Goal: Task Accomplishment & Management: Manage account settings

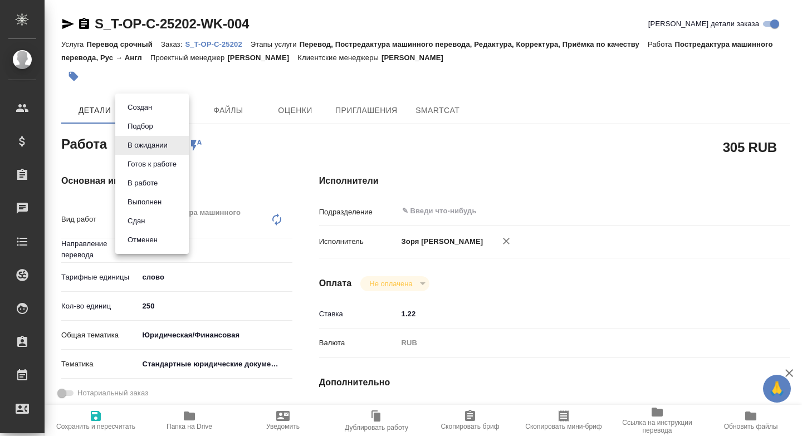
click at [131, 141] on body "🙏 .cls-1 fill:#fff; AWATERA Zoria Tatiana Клиенты Спецификации Заказы Чаты Todo…" at bounding box center [401, 218] width 802 height 436
click at [139, 164] on button "Готов к работе" at bounding box center [152, 164] width 56 height 12
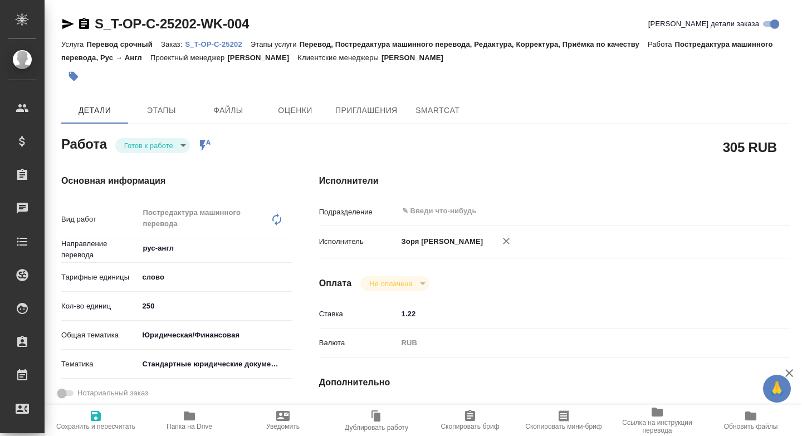
type textarea "x"
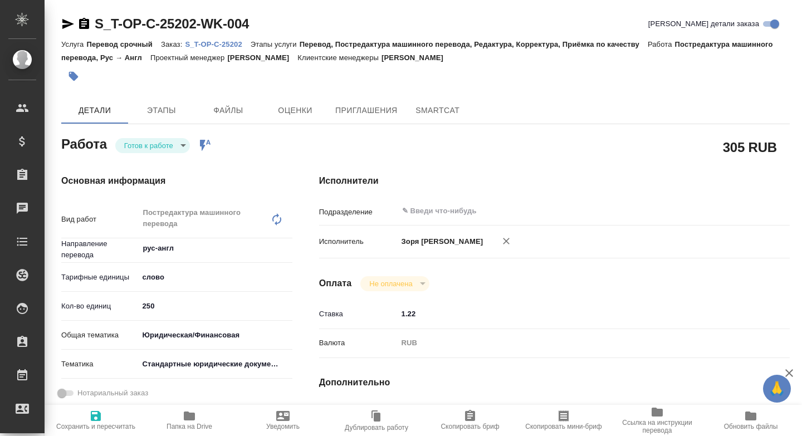
type textarea "x"
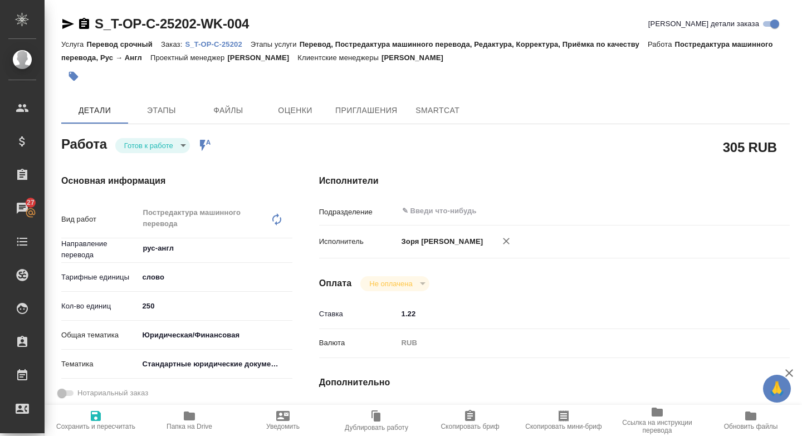
type textarea "x"
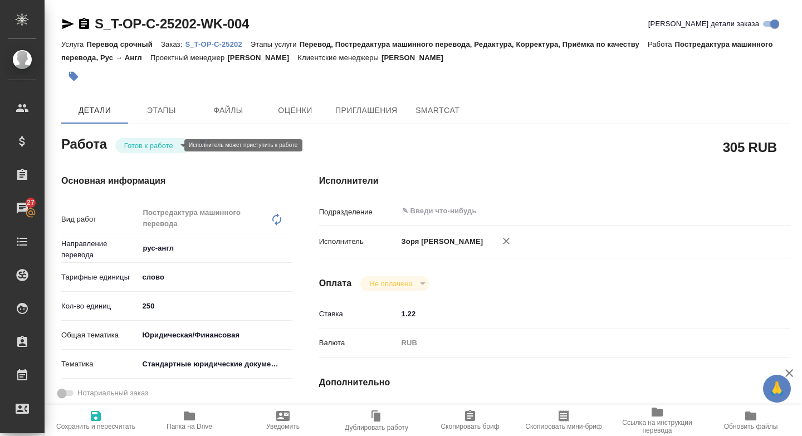
click at [163, 141] on body "🙏 .cls-1 fill:#fff; AWATERA Zoria Tatiana Клиенты Спецификации Заказы 27 Чаты T…" at bounding box center [401, 218] width 802 height 436
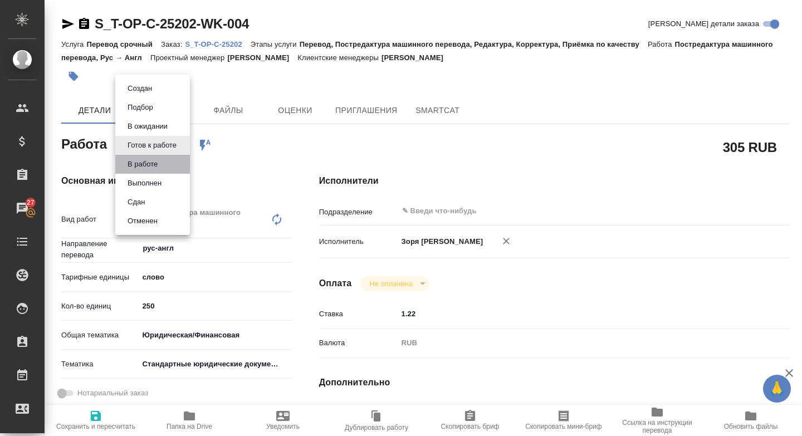
click at [158, 156] on li "В работе" at bounding box center [152, 164] width 75 height 19
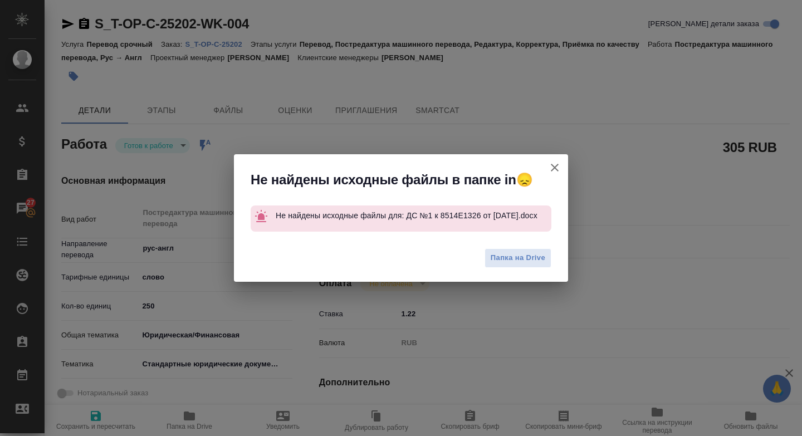
type textarea "x"
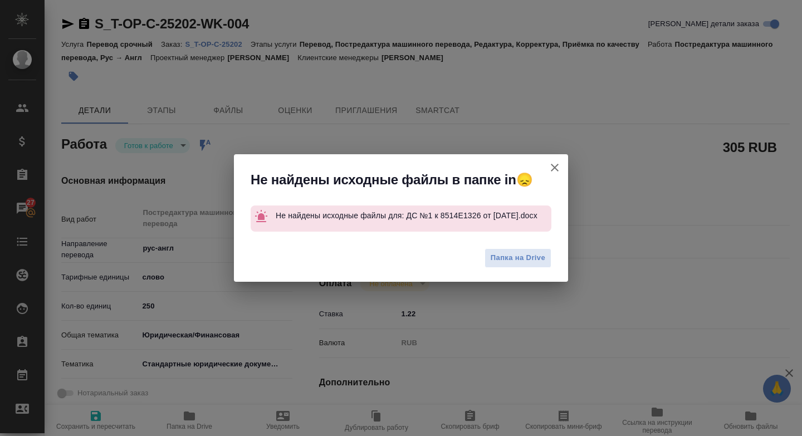
type textarea "x"
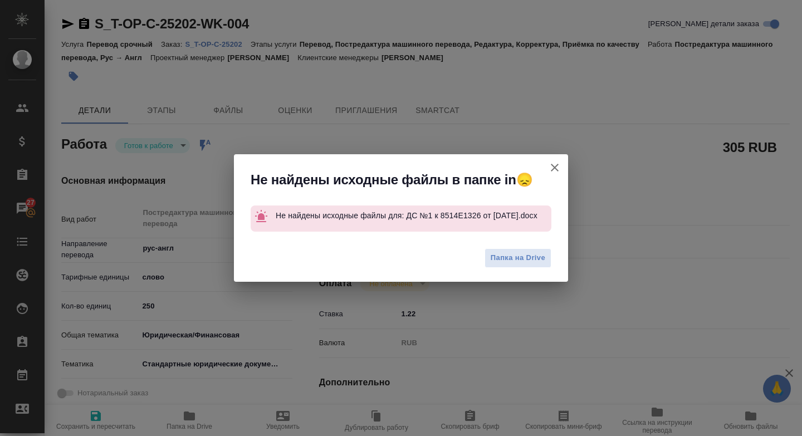
type textarea "x"
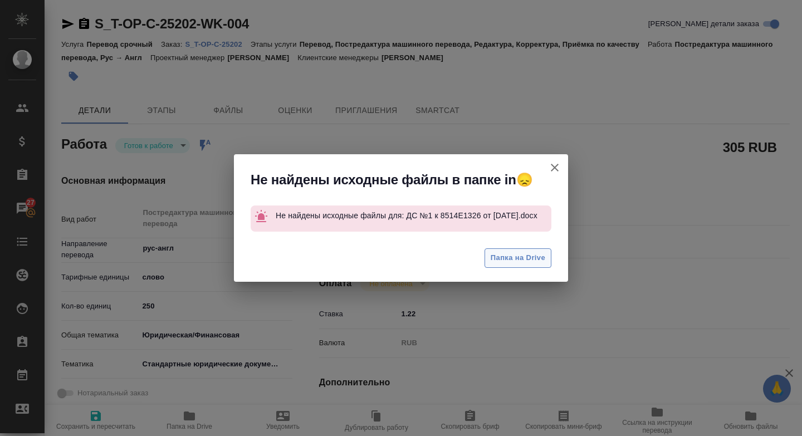
click at [485, 258] on button "Папка на Drive" at bounding box center [518, 257] width 67 height 19
click at [552, 164] on icon "button" at bounding box center [555, 168] width 8 height 8
type textarea "x"
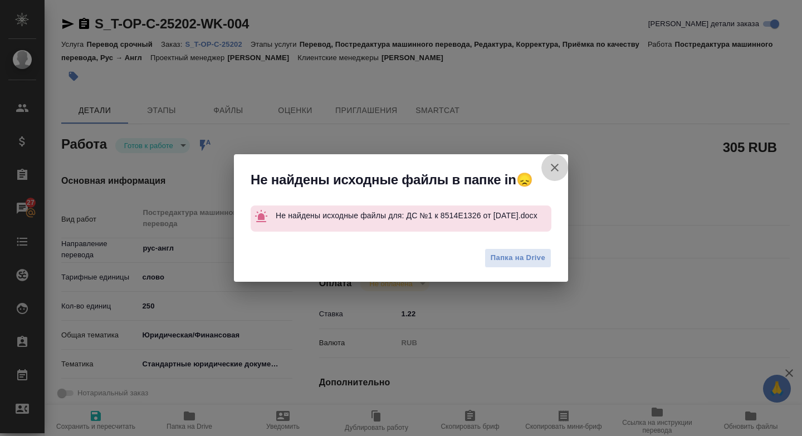
type textarea "x"
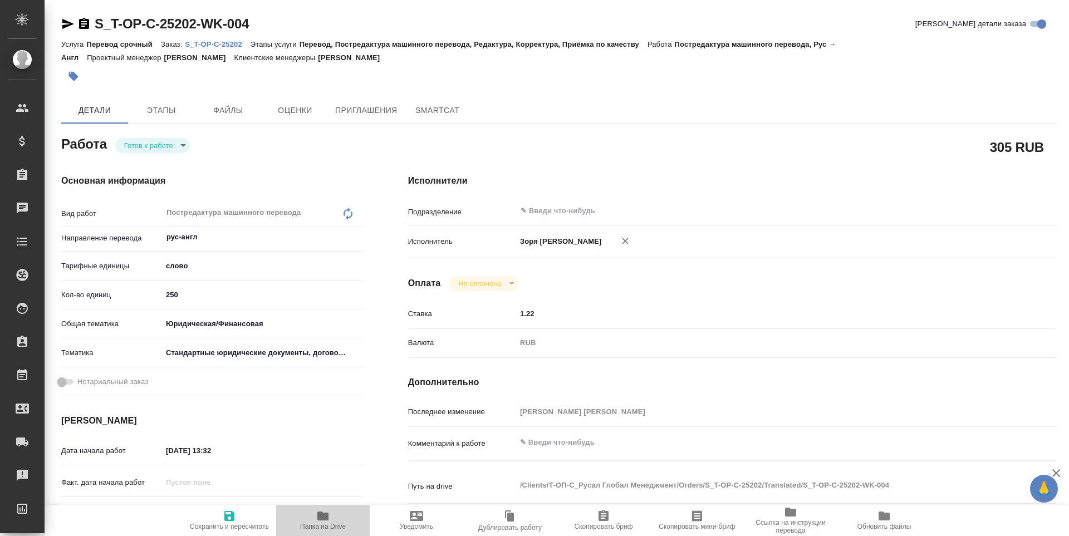
click at [329, 530] on span "Папка на Drive" at bounding box center [323, 527] width 46 height 8
click at [66, 23] on icon "button" at bounding box center [67, 23] width 13 height 13
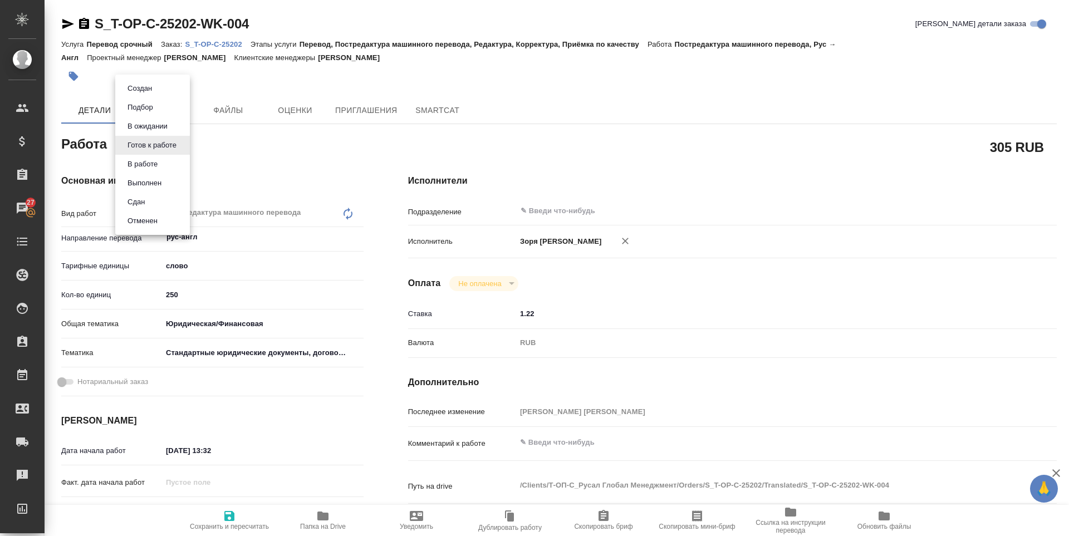
click at [148, 151] on body "🙏 .cls-1 fill:#fff; AWATERA Zoria Tatiana Клиенты Спецификации Заказы 27 Чаты T…" at bounding box center [534, 268] width 1069 height 536
click at [143, 164] on button "В работе" at bounding box center [142, 164] width 37 height 12
type textarea "x"
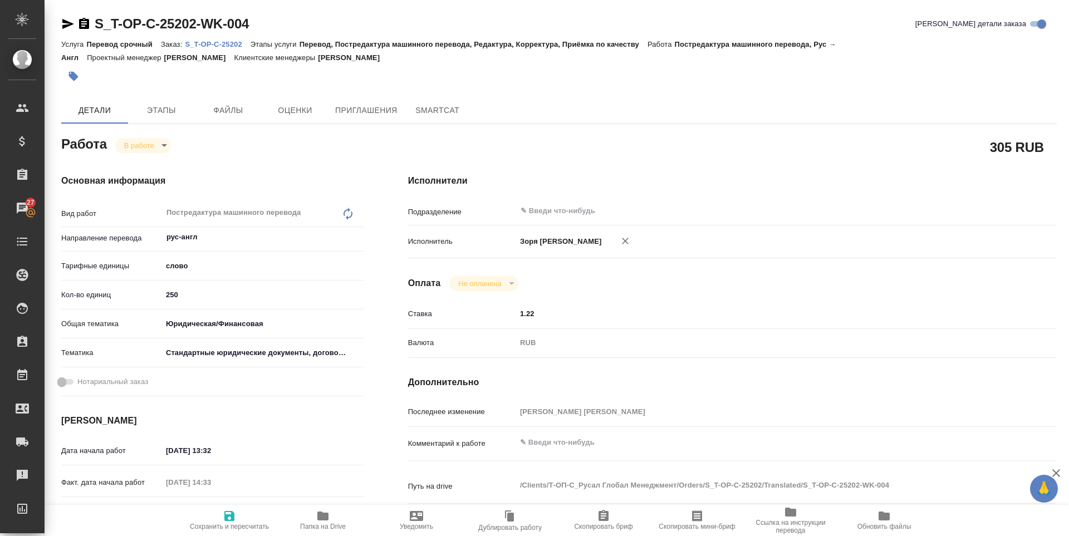
type textarea "x"
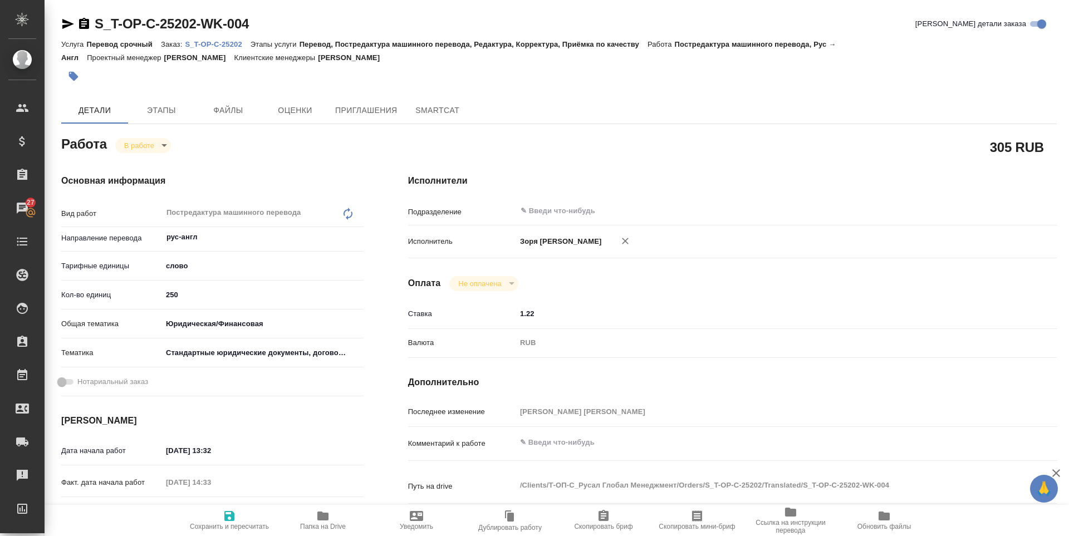
type textarea "x"
click at [149, 141] on body "🙏 .cls-1 fill:#fff; AWATERA Zoria Tatiana Клиенты Спецификации Заказы 27 Чаты T…" at bounding box center [534, 268] width 1069 height 536
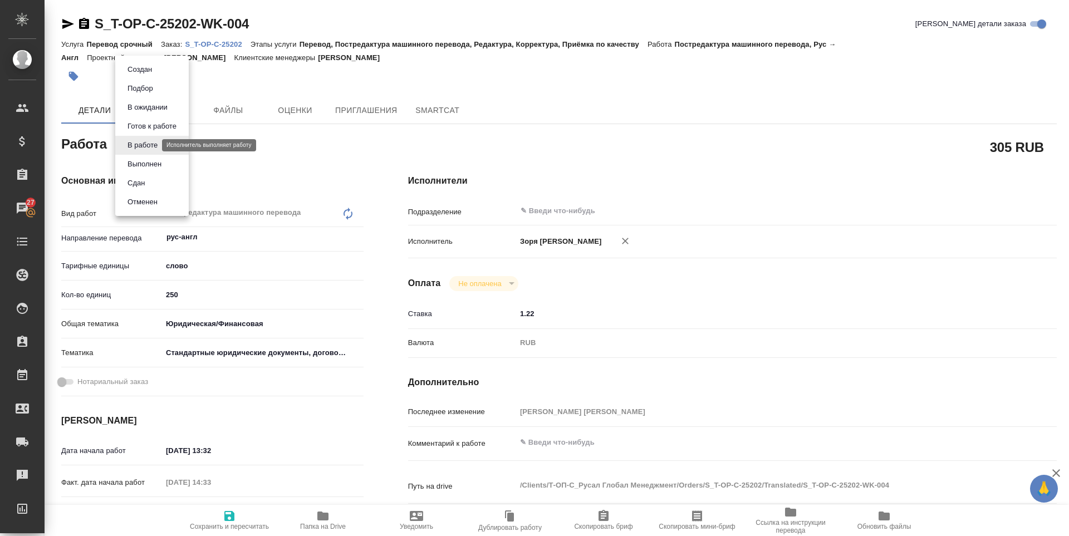
type textarea "x"
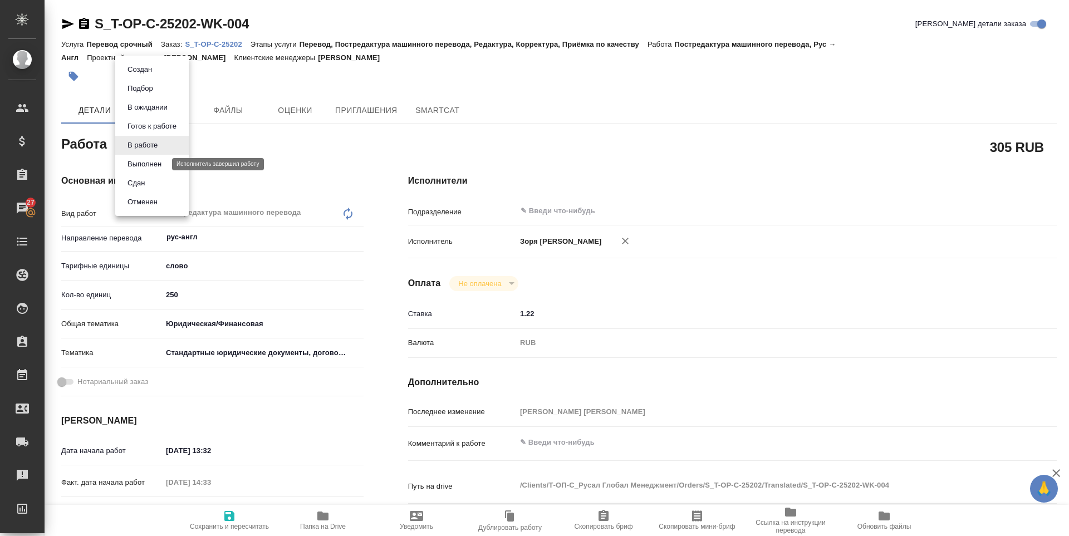
click at [149, 167] on button "Выполнен" at bounding box center [144, 164] width 41 height 12
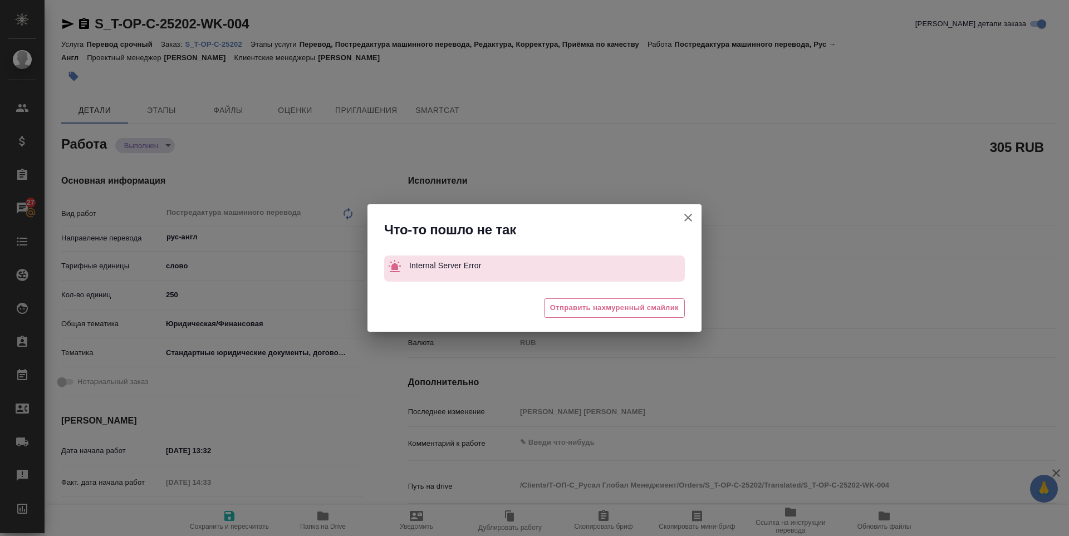
type textarea "x"
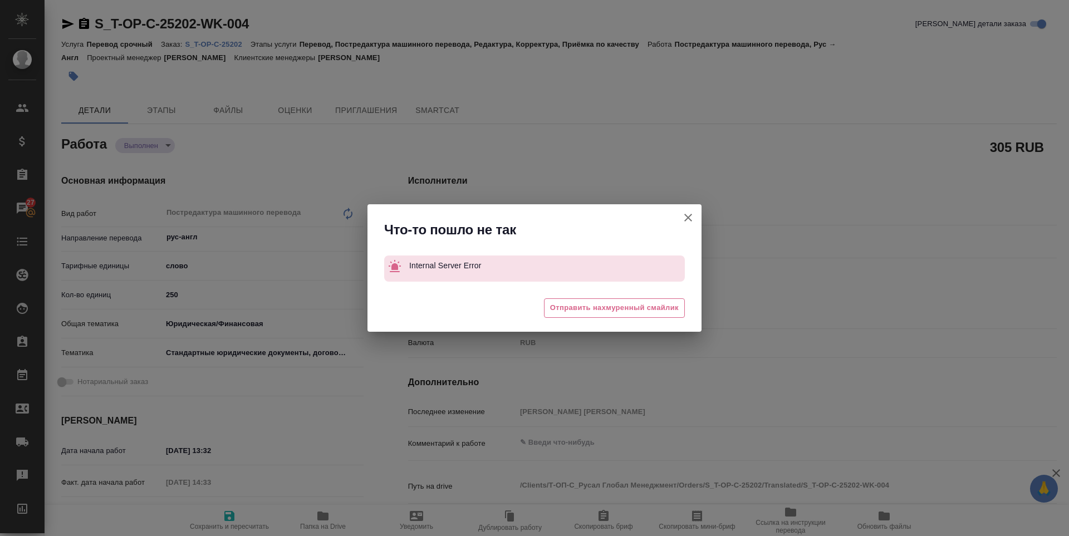
type textarea "x"
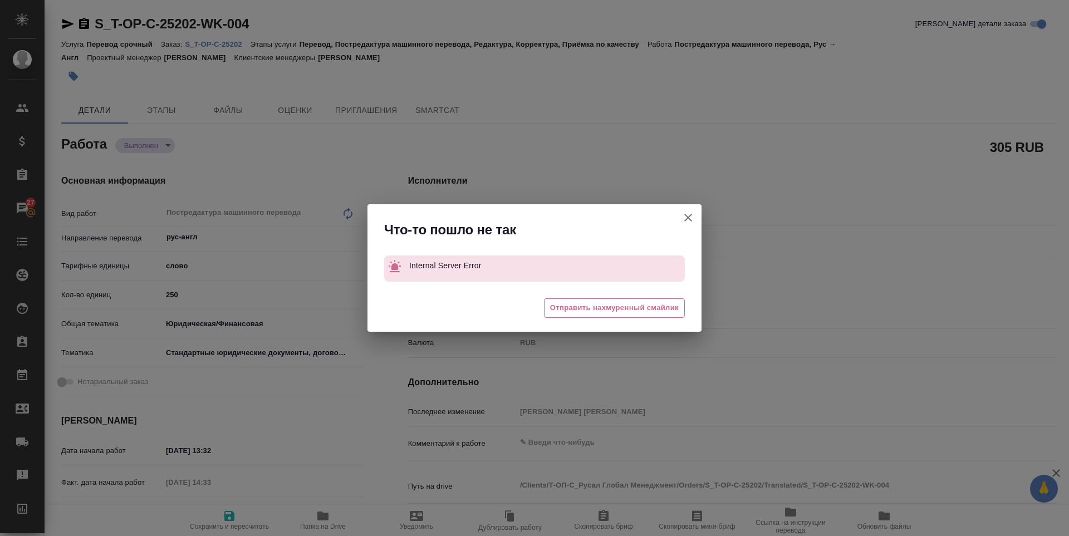
type textarea "x"
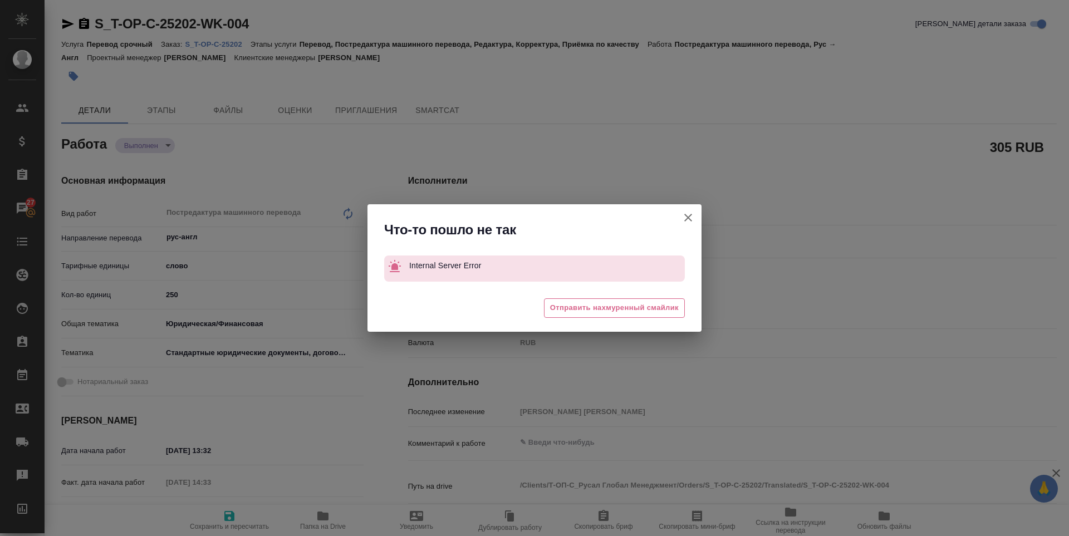
type textarea "x"
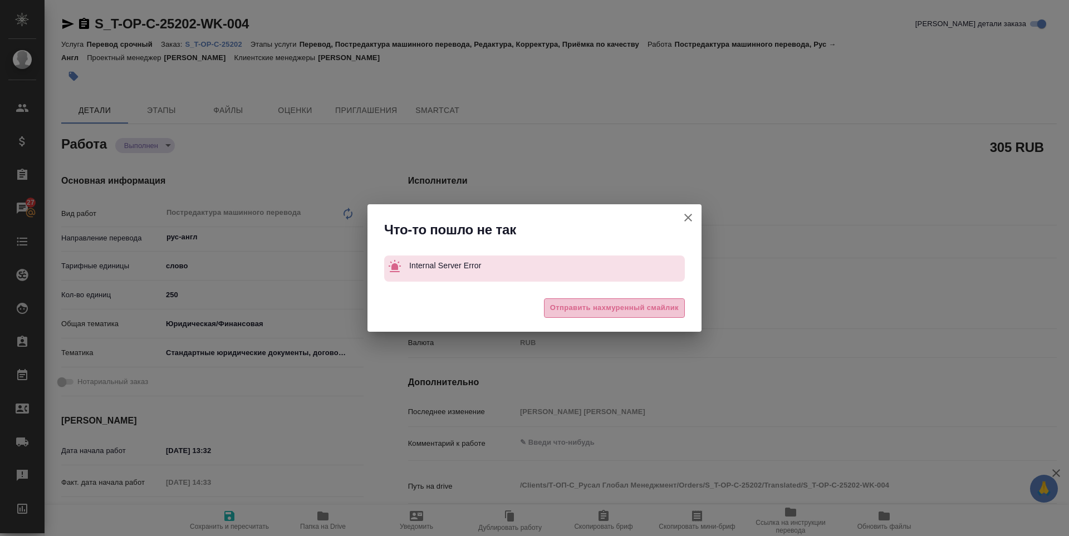
click at [582, 306] on span "Отправить нахмуренный смайлик" at bounding box center [614, 308] width 129 height 13
type textarea "x"
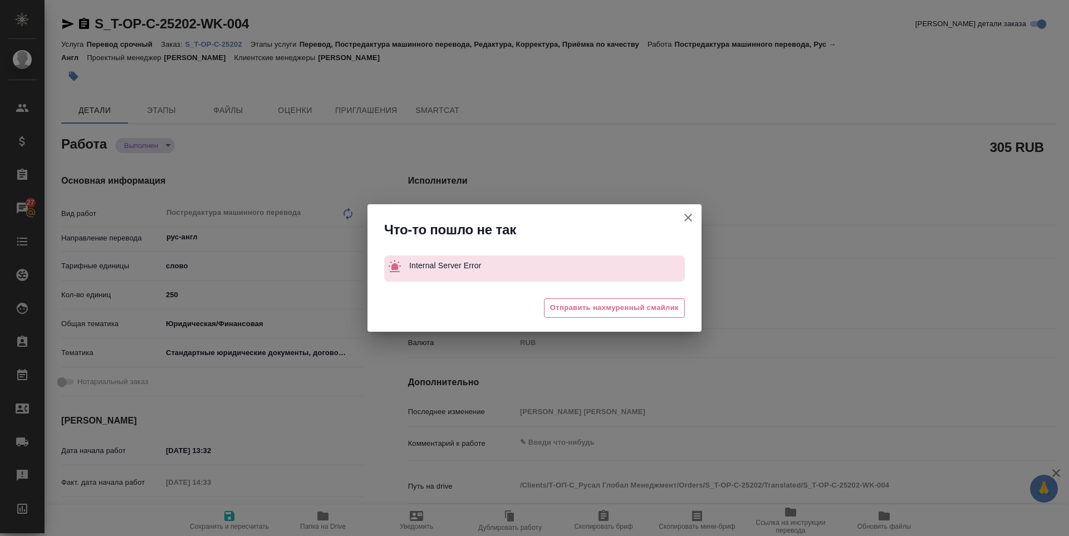
type textarea "x"
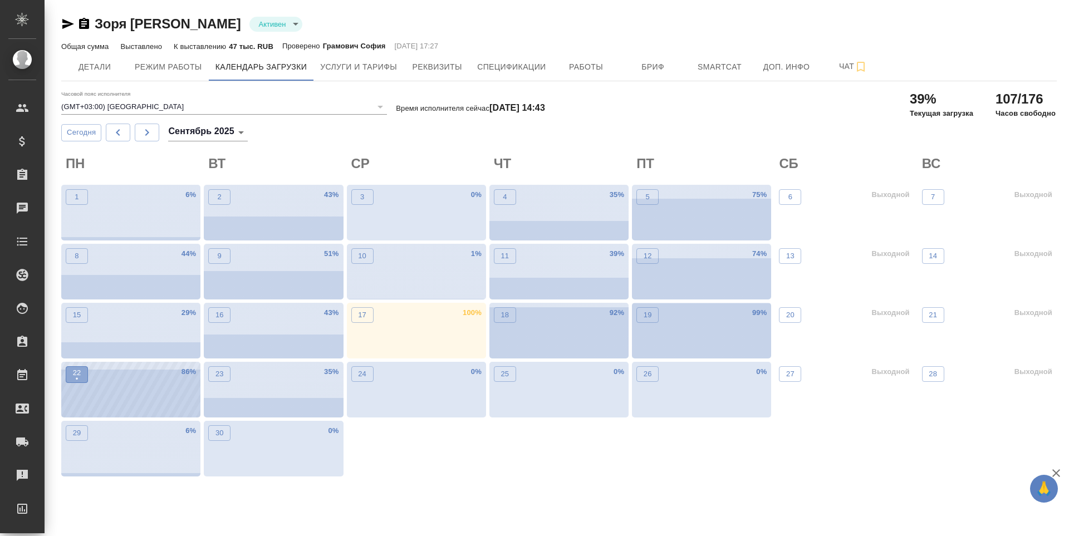
click at [81, 377] on span "22 •" at bounding box center [76, 375] width 11 height 14
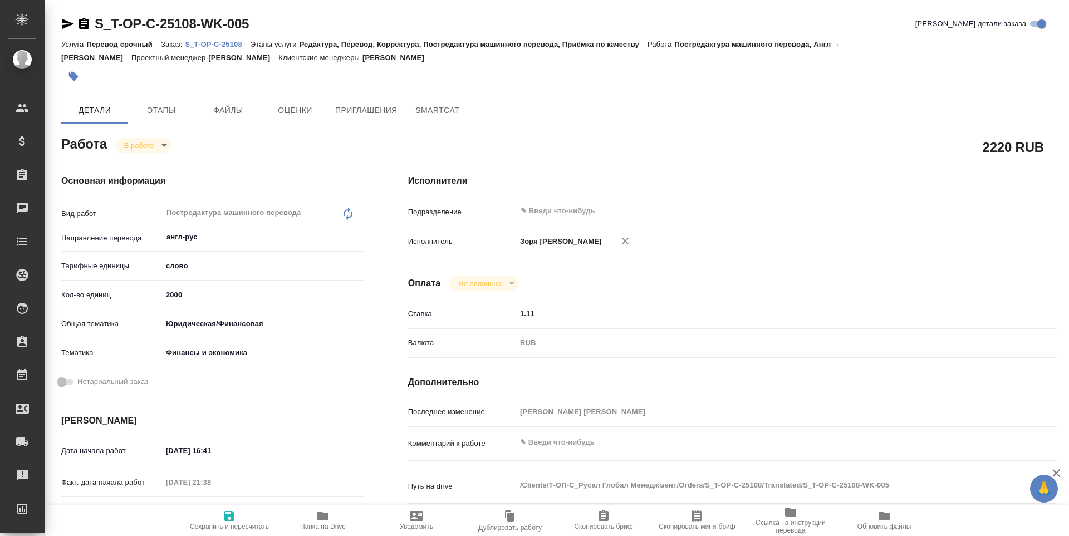
type textarea "x"
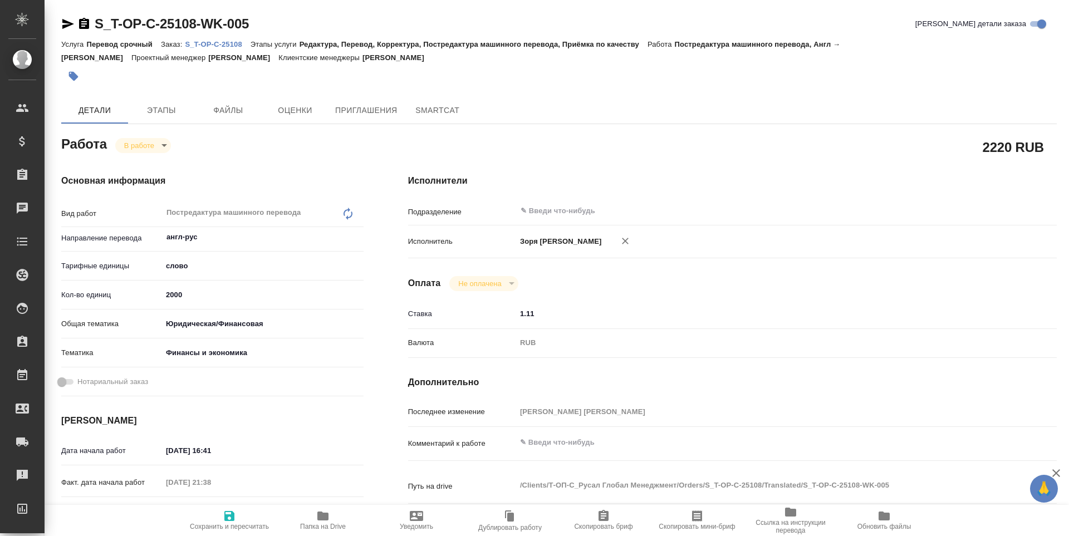
type textarea "x"
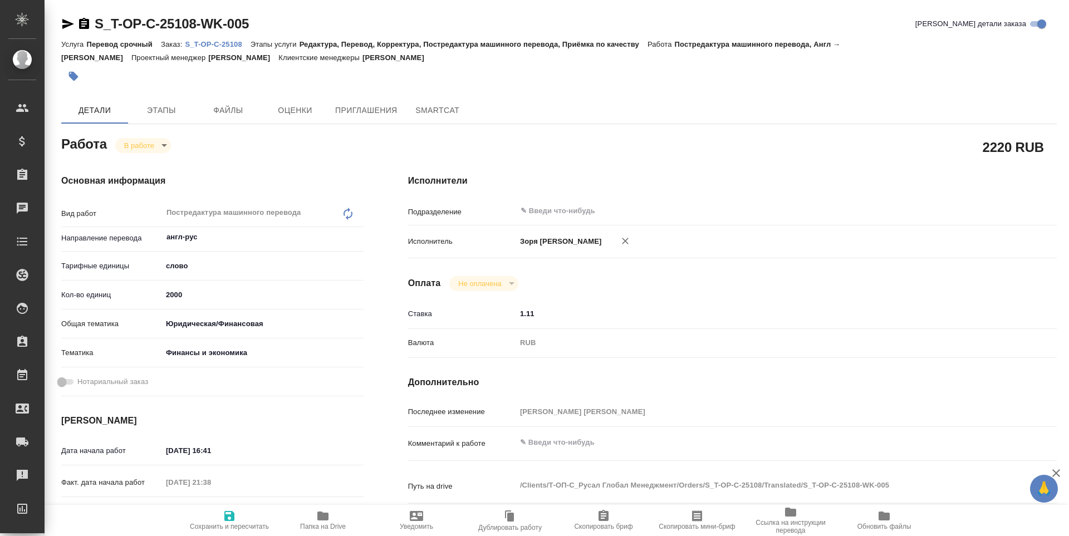
scroll to position [241, 0]
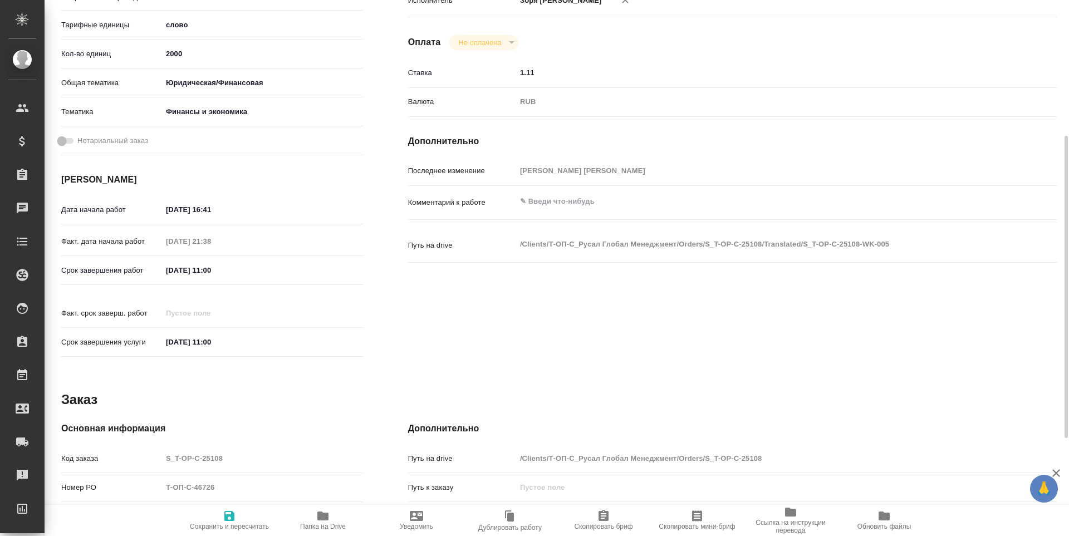
type textarea "x"
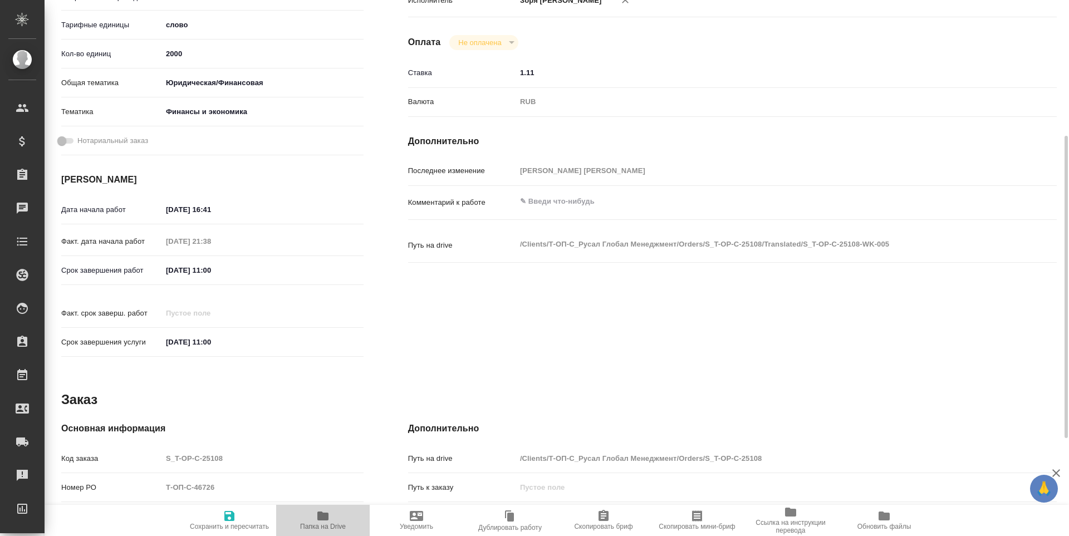
click at [320, 515] on icon "button" at bounding box center [322, 516] width 11 height 9
type textarea "x"
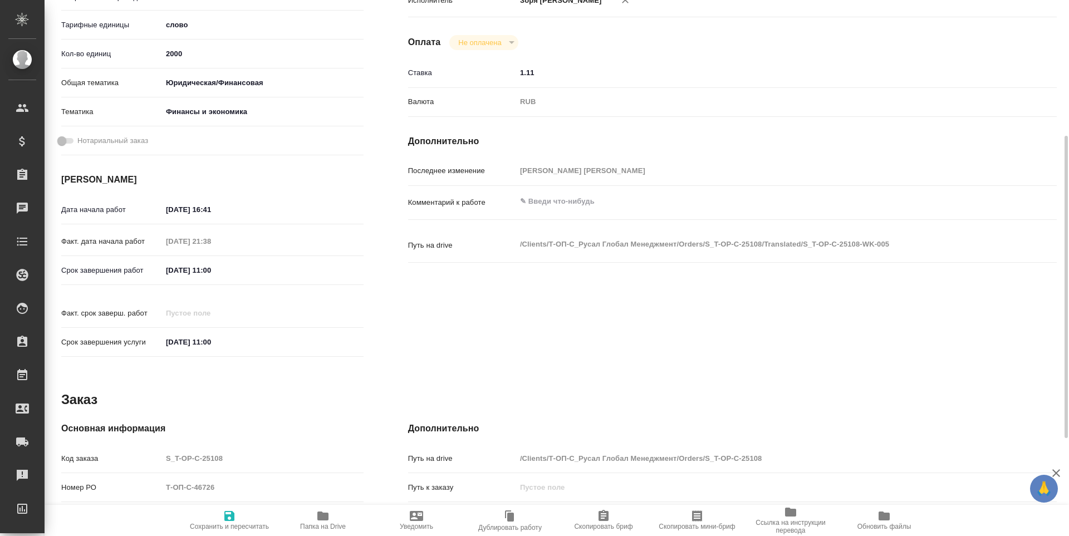
type textarea "x"
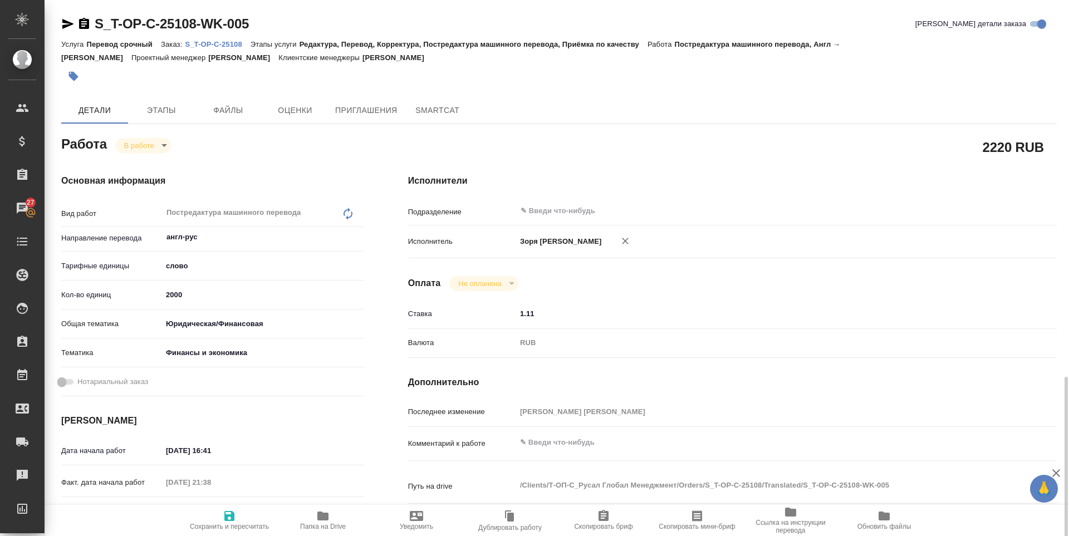
scroll to position [414, 0]
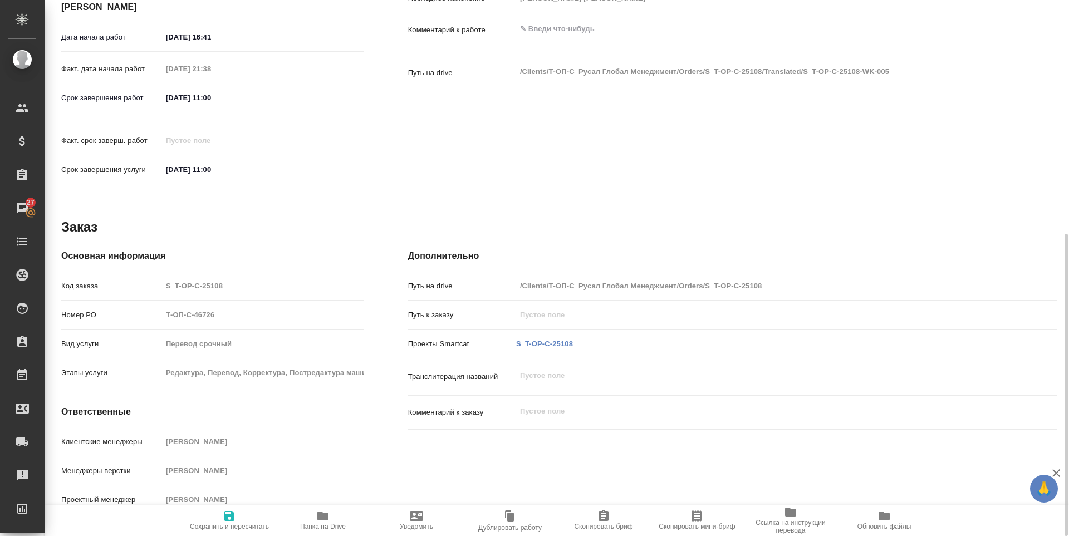
click at [558, 340] on link "S_T-OP-C-25108" at bounding box center [544, 344] width 57 height 8
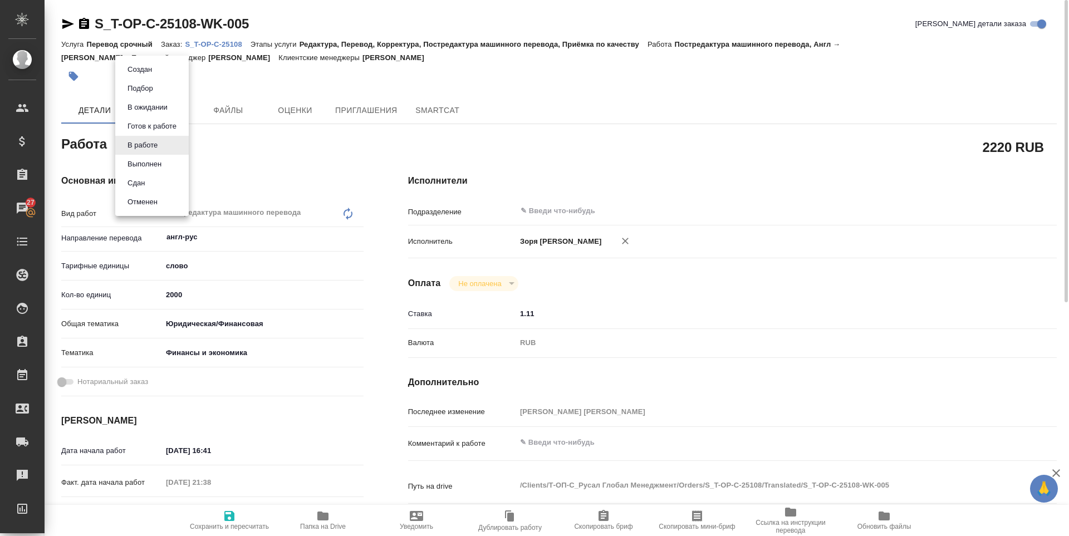
click at [155, 148] on body "🙏 .cls-1 fill:#fff; AWATERA Zoria Tatiana Клиенты Спецификации Заказы 27 Чаты T…" at bounding box center [534, 268] width 1069 height 536
click at [155, 163] on button "Выполнен" at bounding box center [144, 164] width 41 height 12
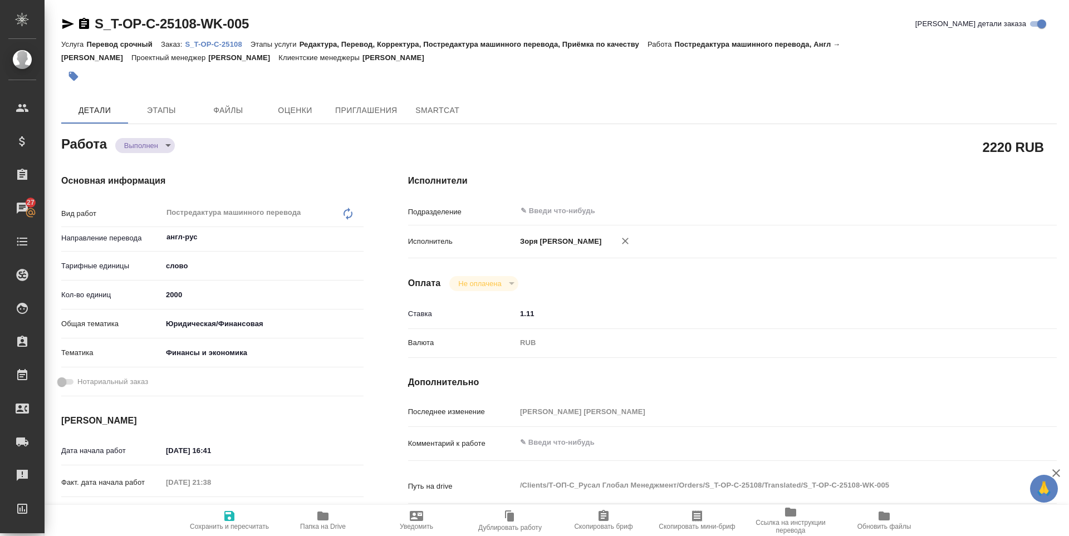
type textarea "x"
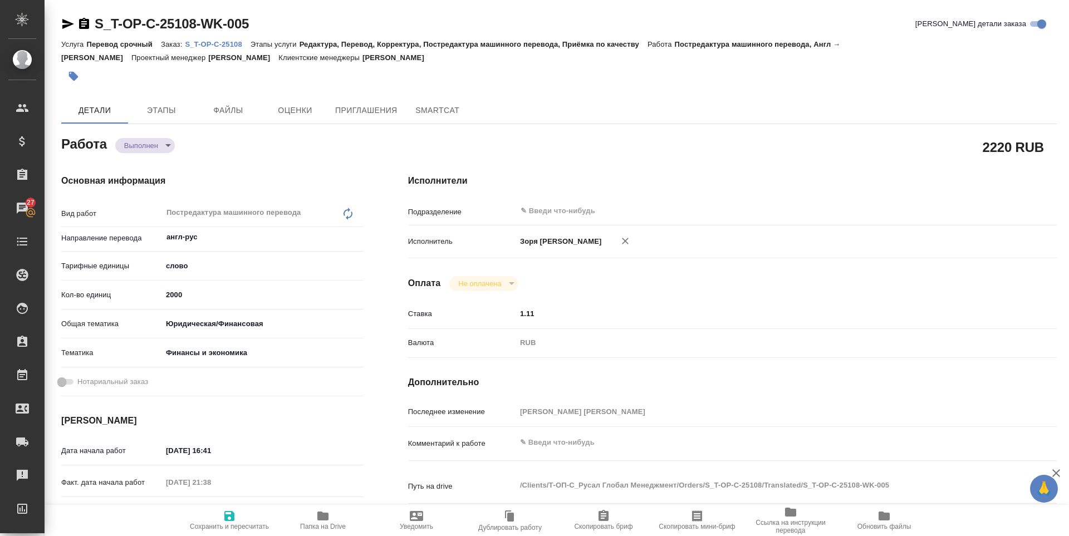
type textarea "x"
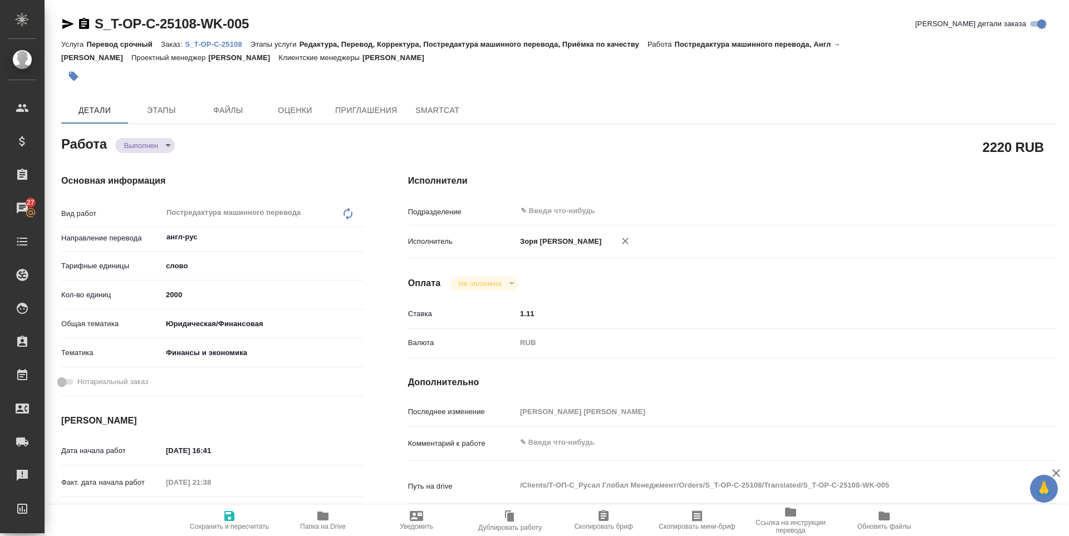
type textarea "x"
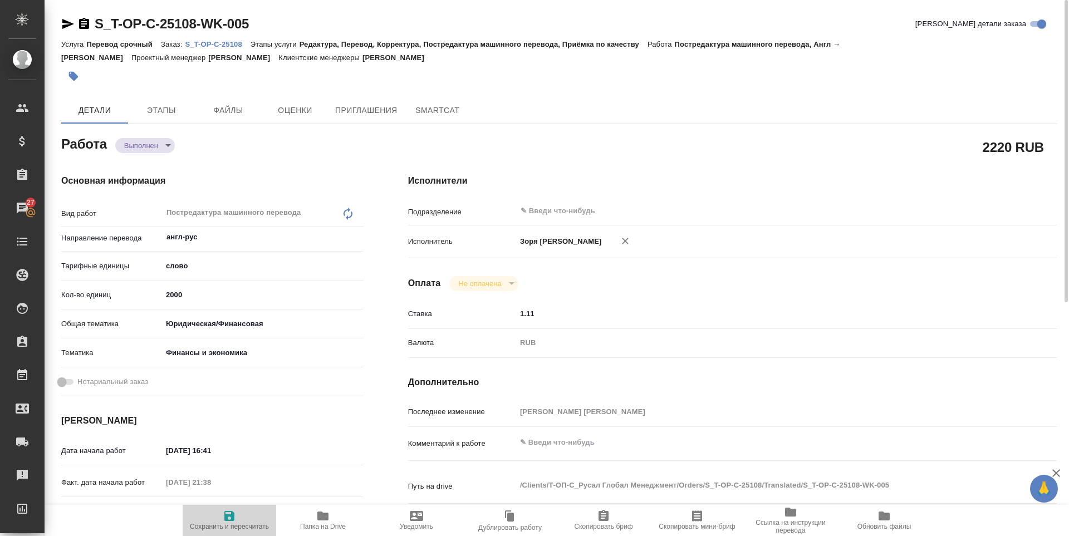
click at [237, 526] on span "Сохранить и пересчитать" at bounding box center [229, 527] width 79 height 8
type textarea "x"
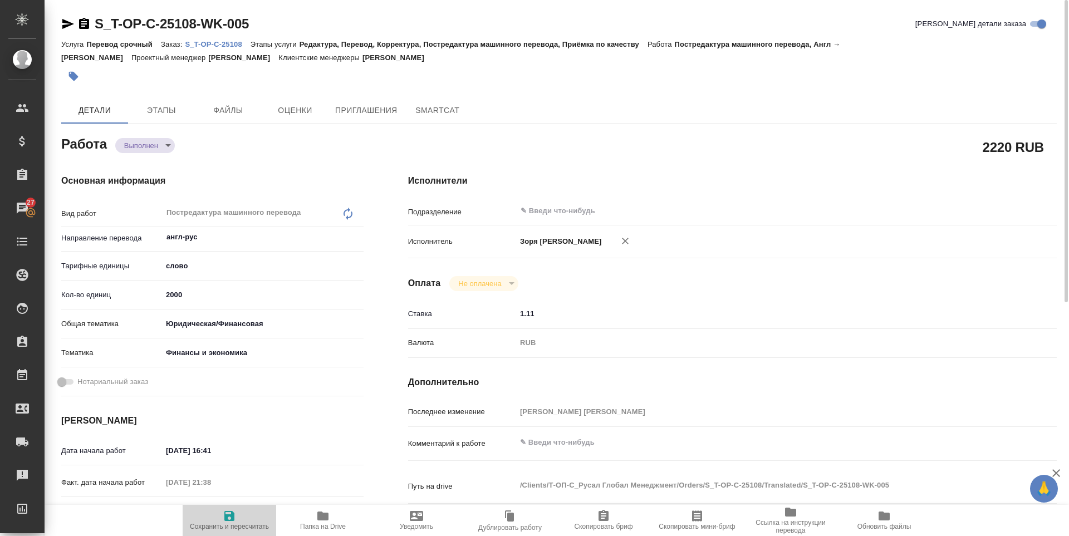
type textarea "x"
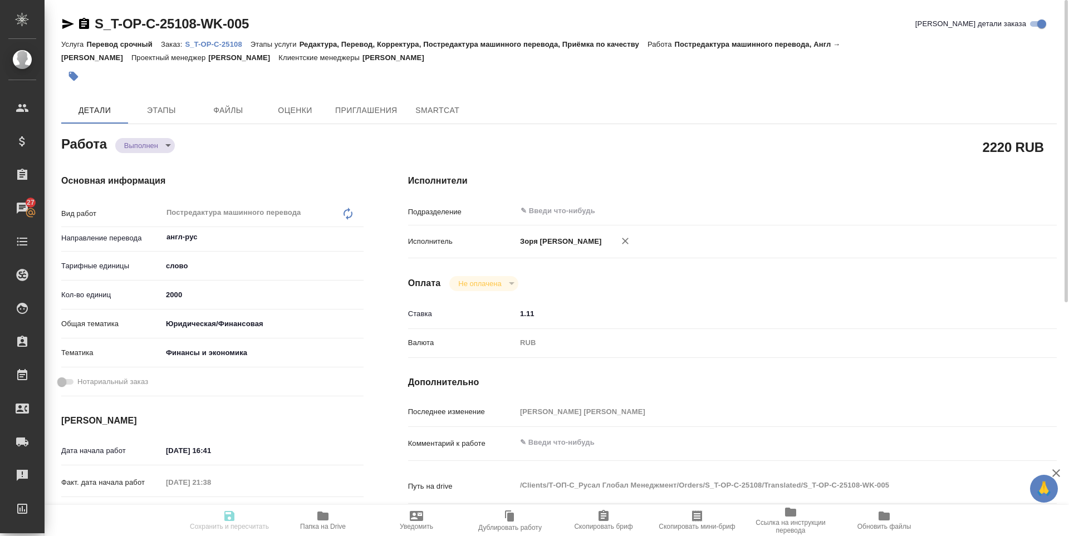
type textarea "x"
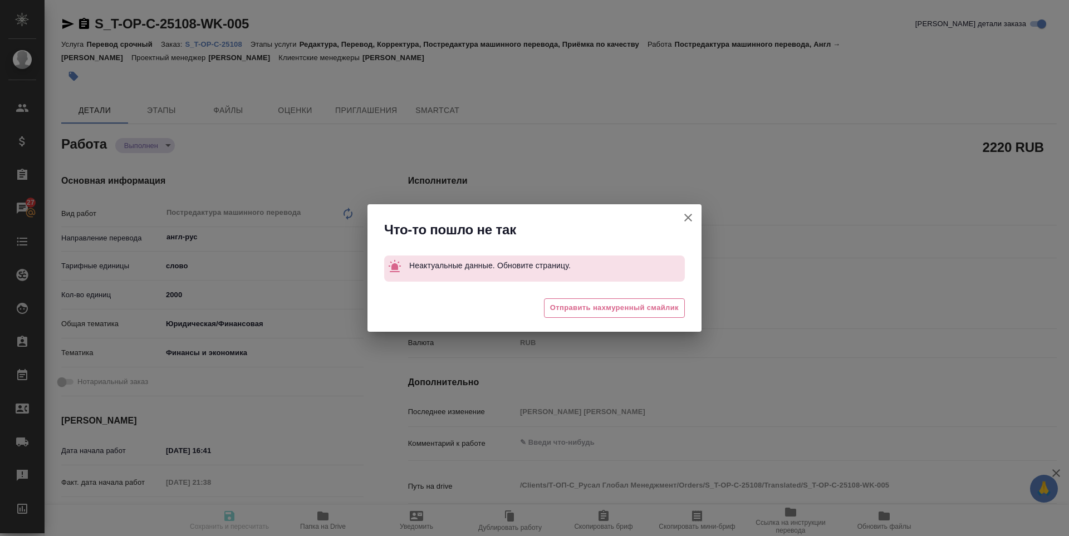
type textarea "x"
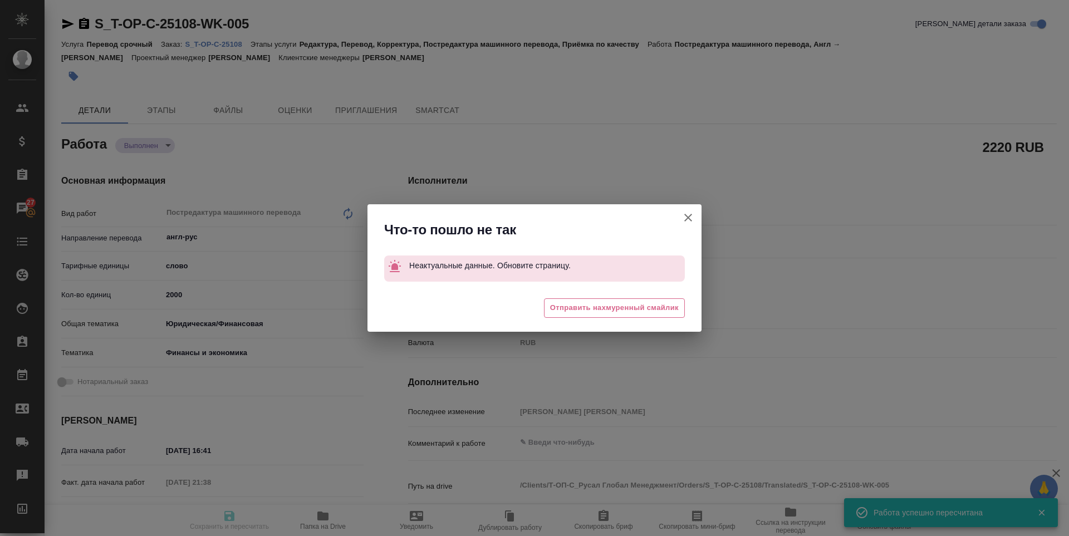
type input "completed"
type textarea "Постредактура машинного перевода"
type textarea "x"
type input "англ-рус"
type input "5a8b1489cc6b4906c91bfd90"
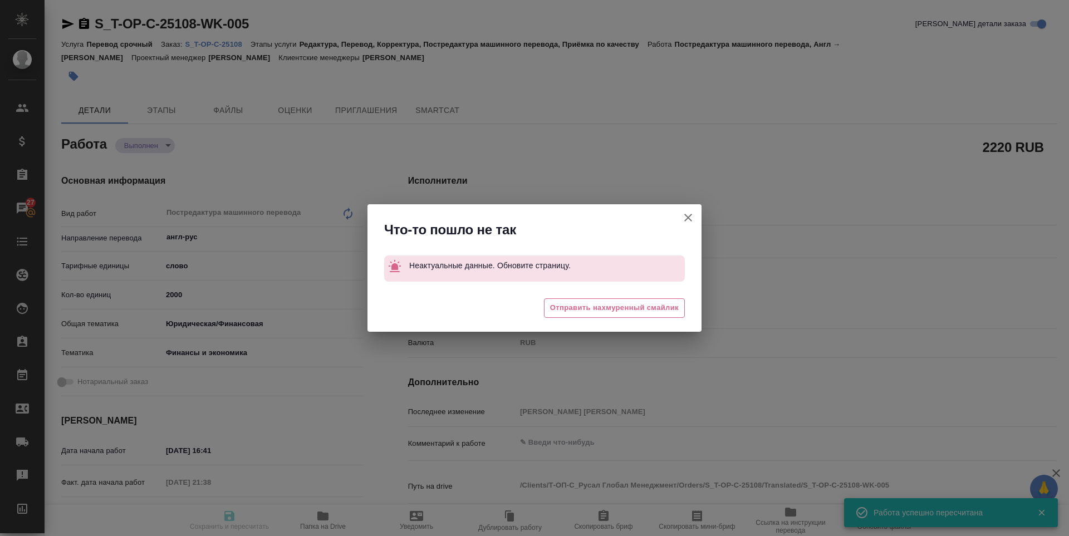
type input "1125.42"
type input "yr-fn"
type input "5a8b8b956a9677013d343d3b"
type input "15.09.2025 16:41"
type input "19.09.2025 21:38"
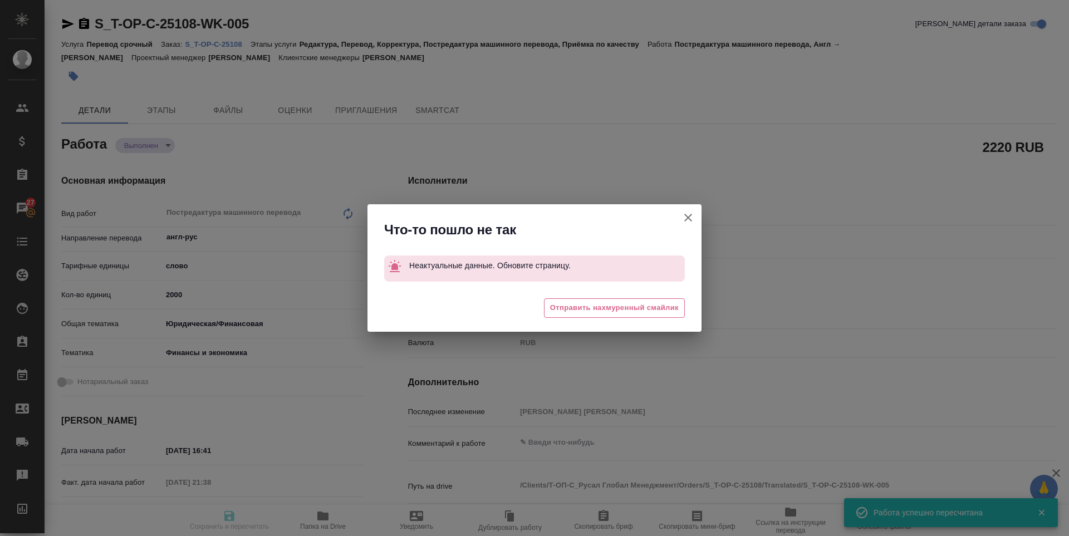
type input "27.09.2025 11:00"
type input "22.09.2025 14:48"
type input "27.10.2025 11:00"
type input "notPayed"
type input "1.11"
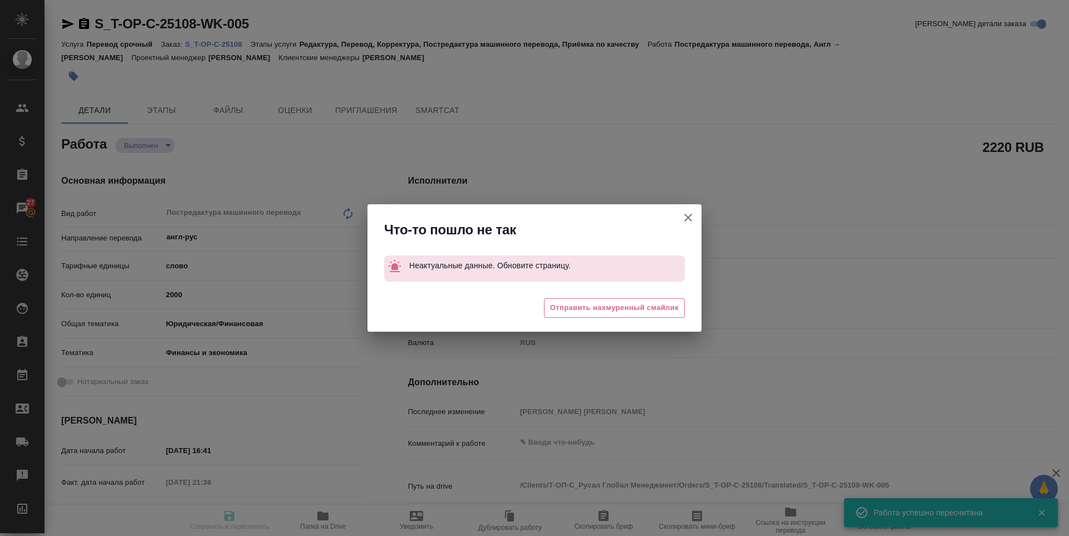
type input "RUB"
type input "Зоря Татьяна"
type textarea "x"
type textarea "/Clients/Т-ОП-С_Русал Глобал Менеджмент/Orders/S_T-OP-C-25108/Translated/S_T-OP…"
type textarea "x"
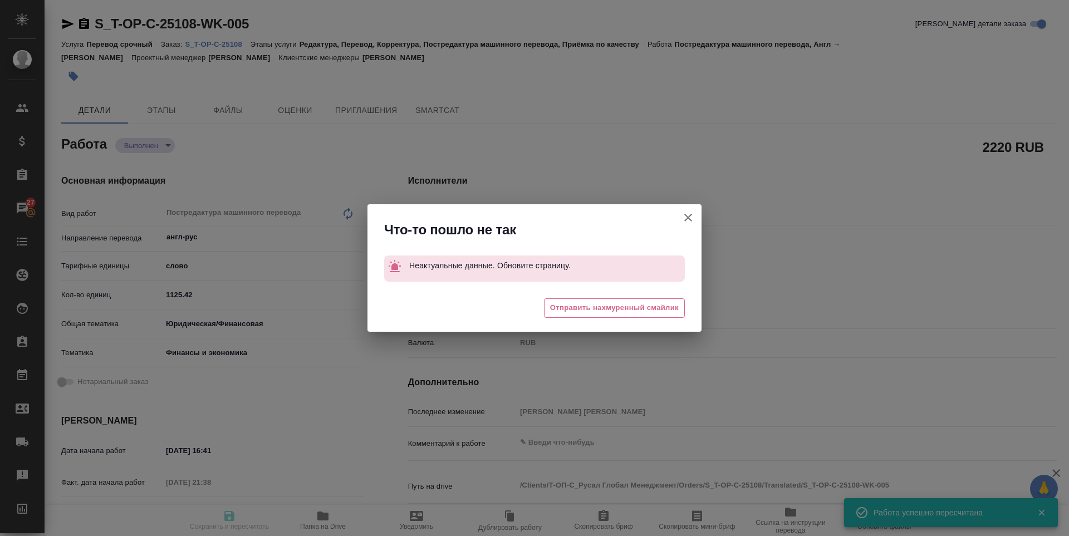
type input "S_T-OP-C-25108"
type input "Т-ОП-С-46726"
type input "Перевод срочный"
type input "Редактура, Перевод, Корректура, Постредактура машинного перевода, Приёмка по ка…"
type input "Меньшикова Александра"
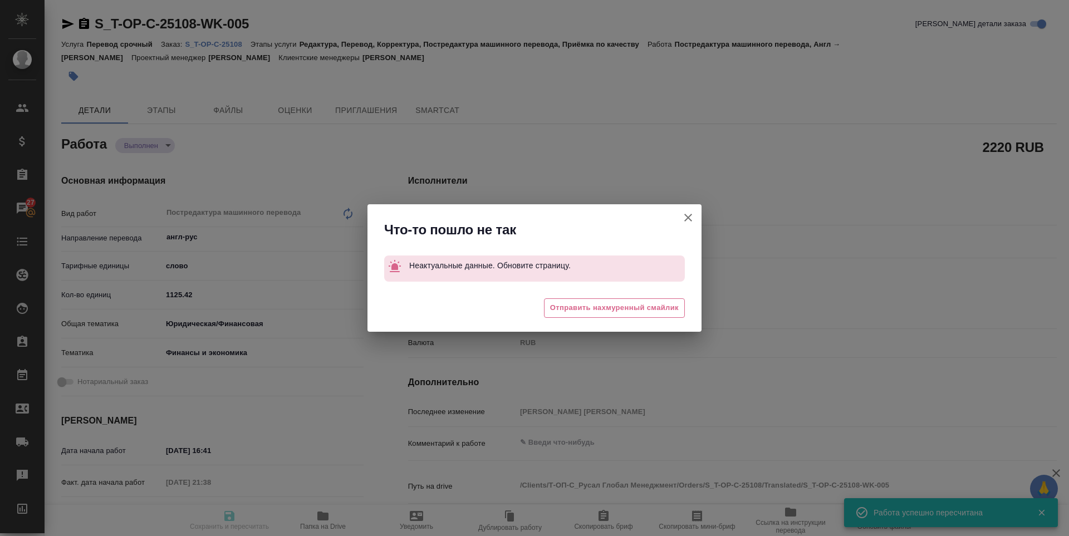
type input "Малофеева Екатерина"
type input "/Clients/Т-ОП-С_Русал Глобал Менеджмент/Orders/S_T-OP-C-25108"
type textarea "x"
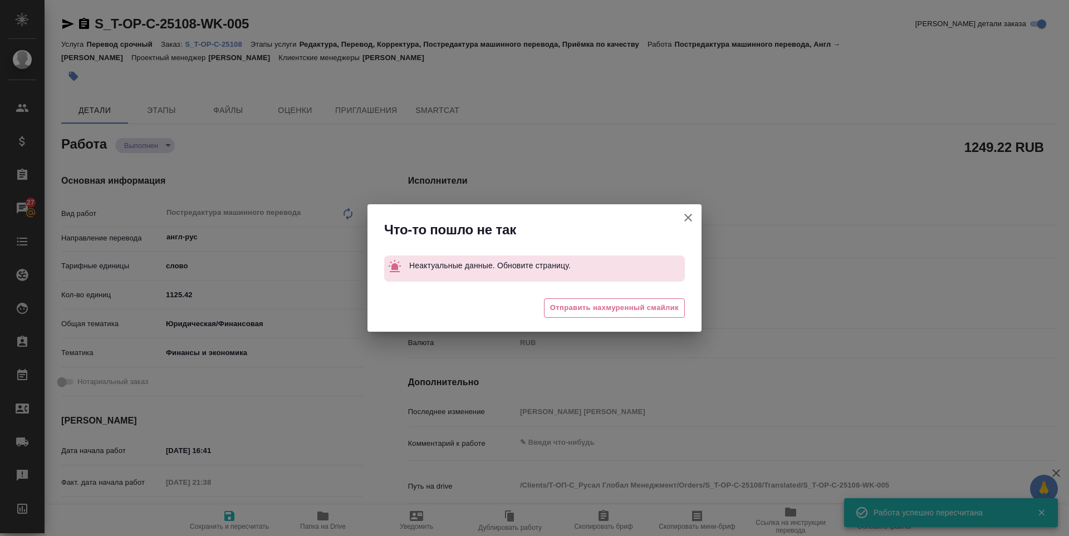
type textarea "x"
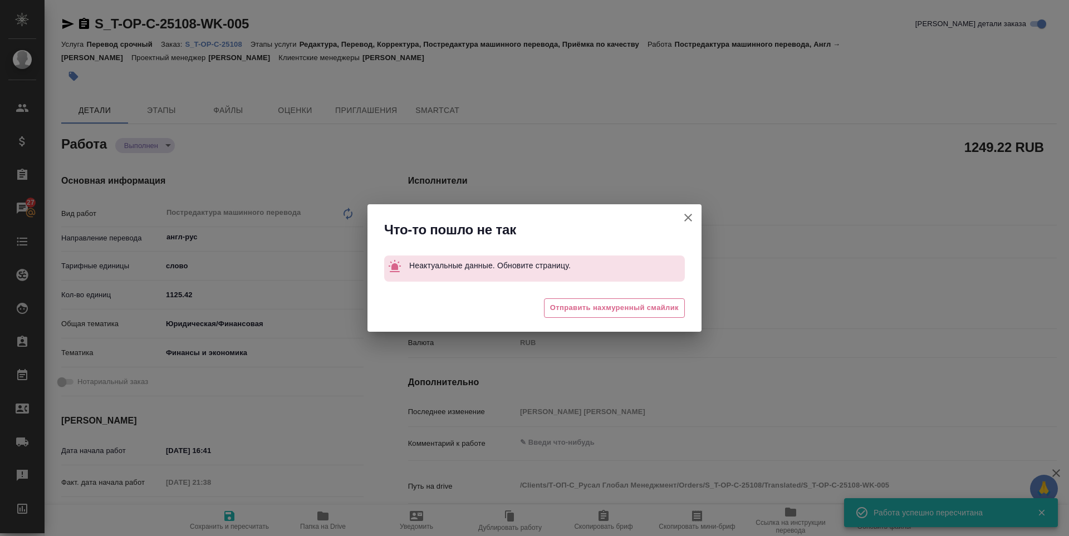
type textarea "x"
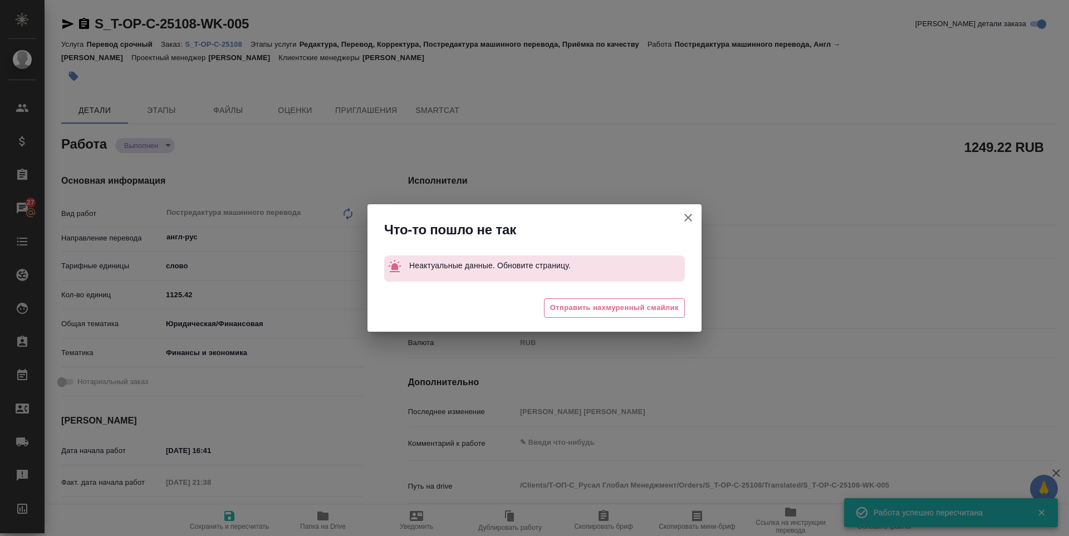
type textarea "x"
click at [692, 219] on icon "button" at bounding box center [688, 217] width 13 height 13
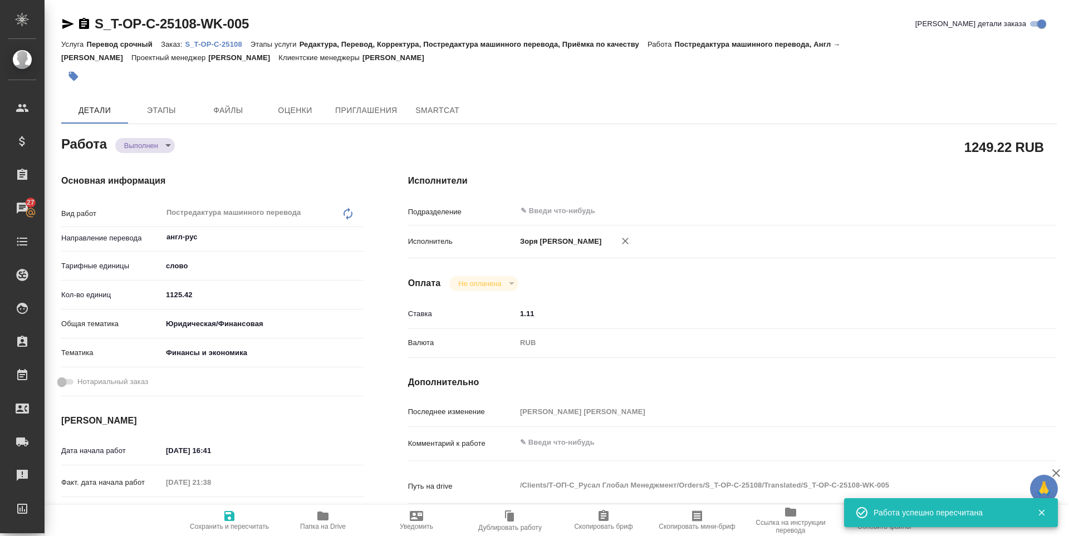
type textarea "x"
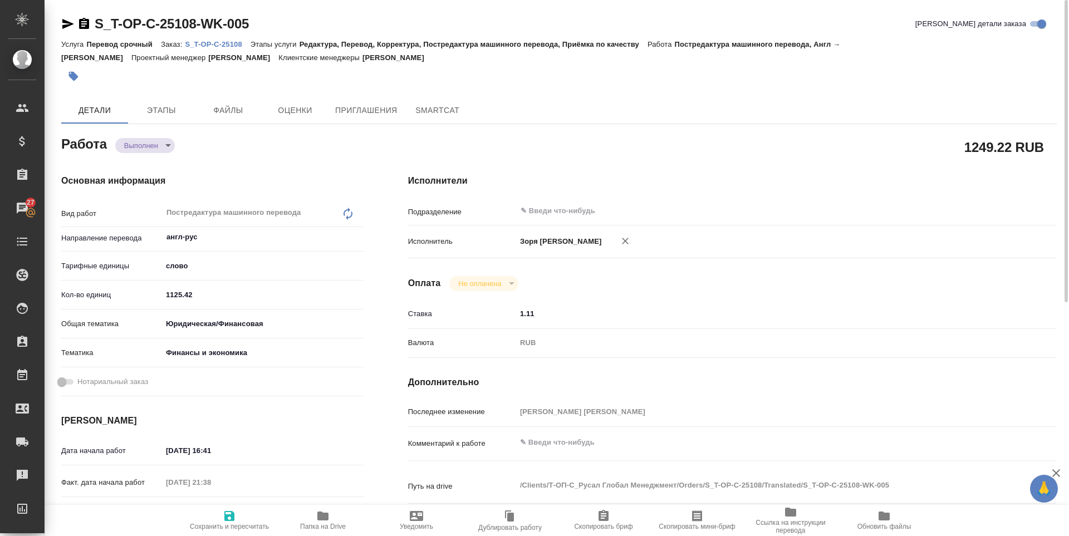
type textarea "x"
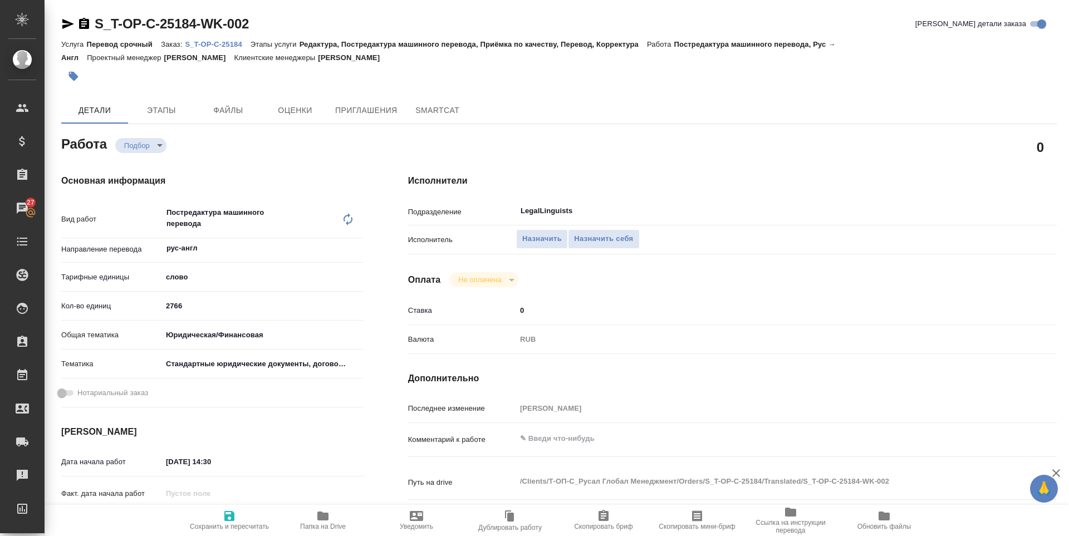
click at [321, 517] on icon "button" at bounding box center [322, 516] width 11 height 9
click at [596, 239] on span "Назначить себя" at bounding box center [603, 239] width 59 height 13
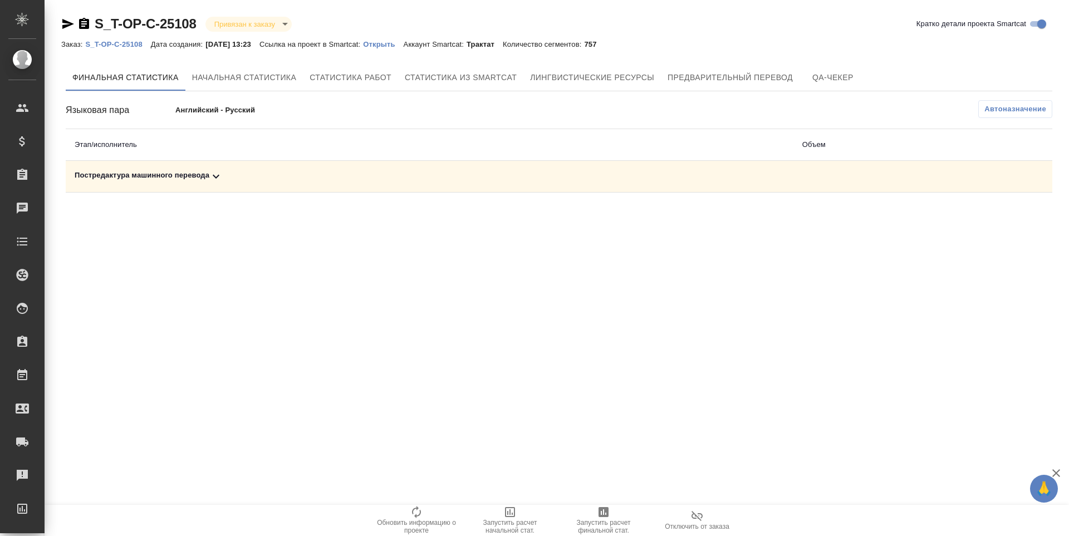
click at [168, 174] on div "Постредактура машинного перевода" at bounding box center [430, 176] width 710 height 13
click at [598, 526] on span "Запустить расчет финальной стат." at bounding box center [604, 527] width 80 height 16
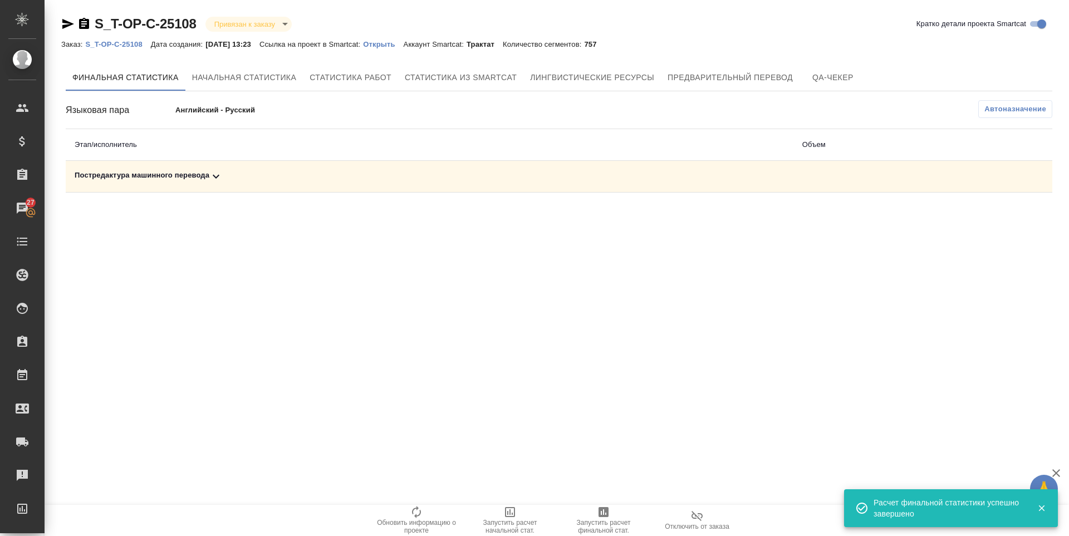
click at [134, 180] on div "Постредактура машинного перевода" at bounding box center [430, 176] width 710 height 13
click at [1006, 217] on icon "button" at bounding box center [1003, 214] width 13 height 13
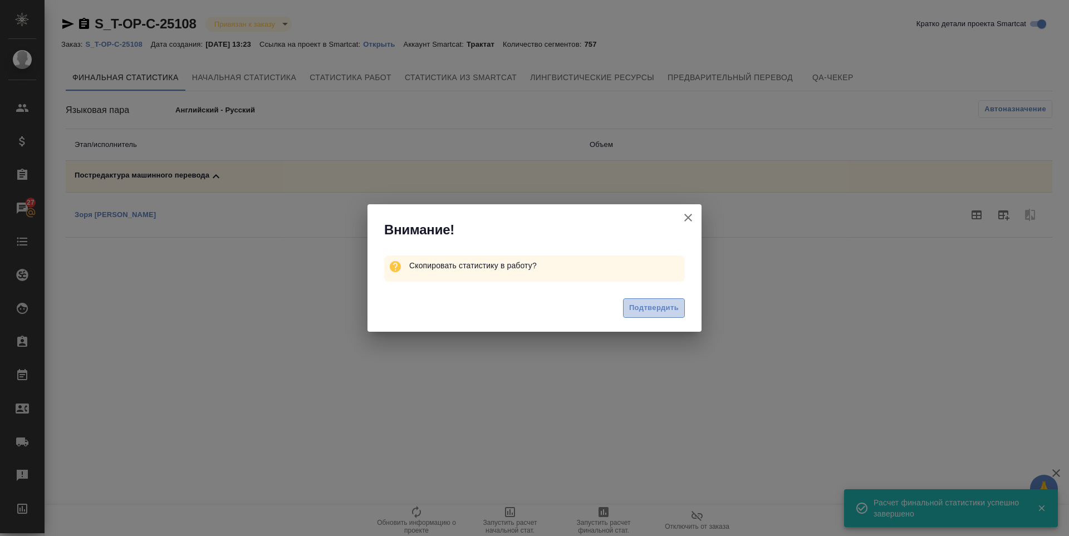
click at [656, 299] on button "Подтвердить" at bounding box center [654, 308] width 62 height 19
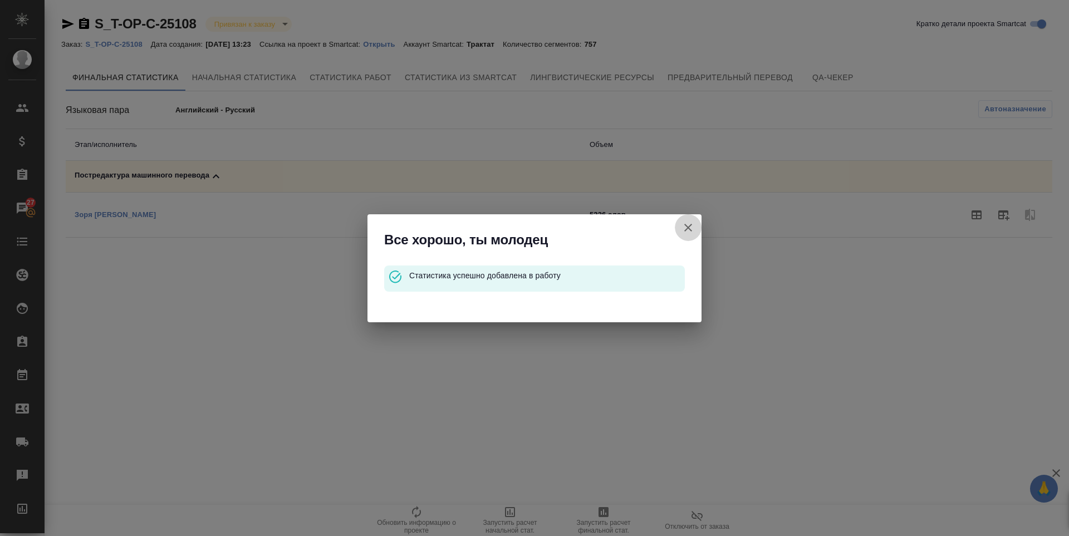
click at [689, 228] on icon "button" at bounding box center [688, 227] width 13 height 13
